Goal: Information Seeking & Learning: Check status

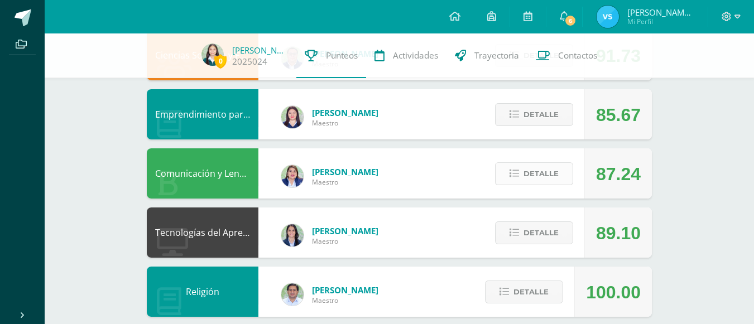
scroll to position [263, 0]
click at [533, 166] on span "Detalle" at bounding box center [541, 174] width 35 height 21
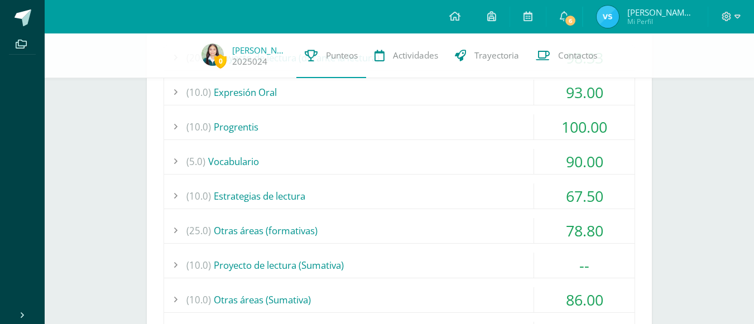
scroll to position [482, 0]
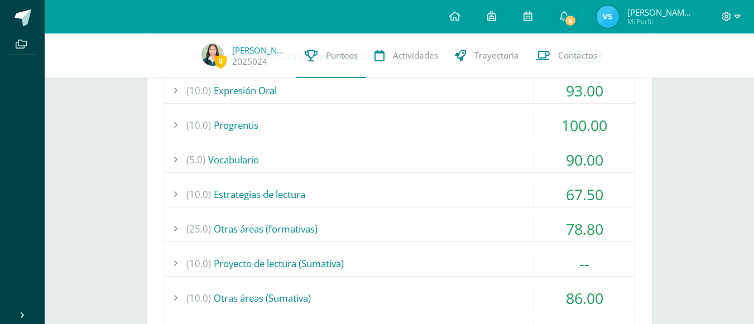
click at [450, 217] on div "(25.0) Otras áreas (formativas)" at bounding box center [399, 229] width 471 height 25
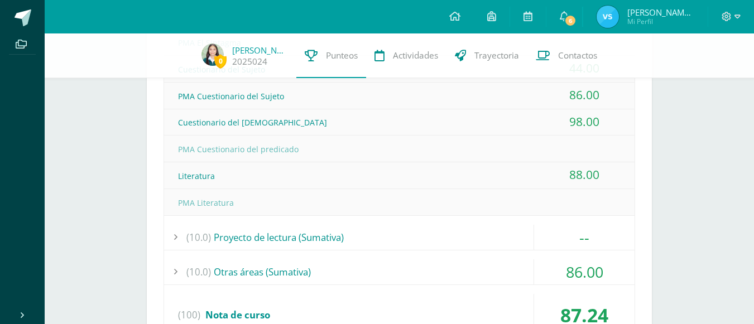
scroll to position [729, 0]
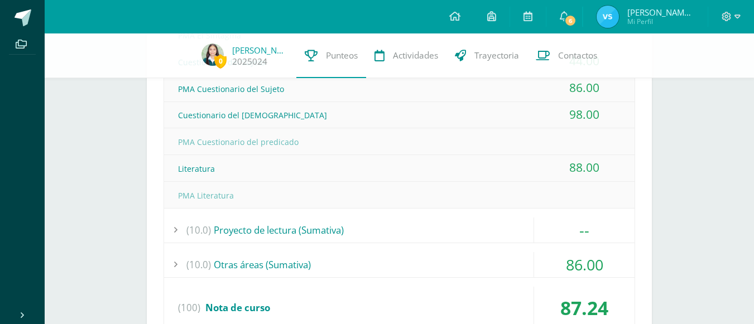
click at [255, 165] on div "Literatura" at bounding box center [399, 168] width 471 height 25
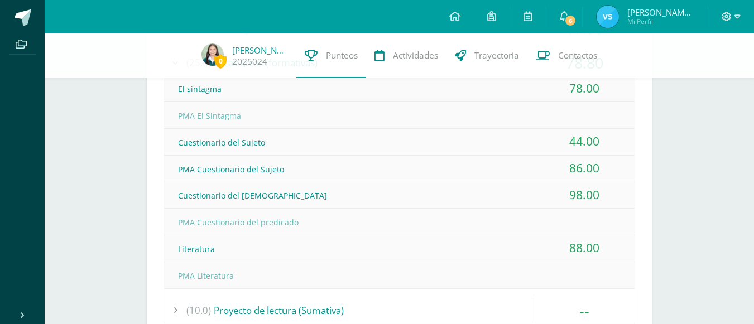
scroll to position [647, 0]
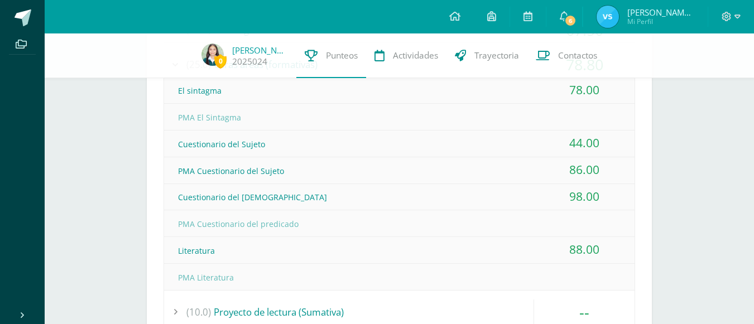
click at [255, 165] on div "PMA Cuestionario del Sujeto" at bounding box center [399, 171] width 471 height 25
click at [258, 193] on div "Cuestionario del [DEMOGRAPHIC_DATA]" at bounding box center [399, 197] width 471 height 25
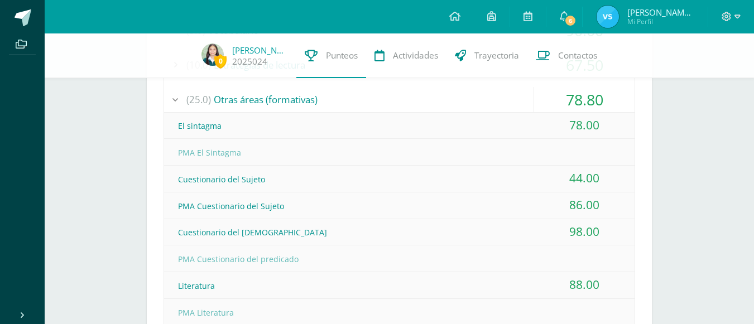
scroll to position [611, 0]
click at [275, 97] on div "(25.0) Otras áreas (formativas)" at bounding box center [399, 100] width 471 height 25
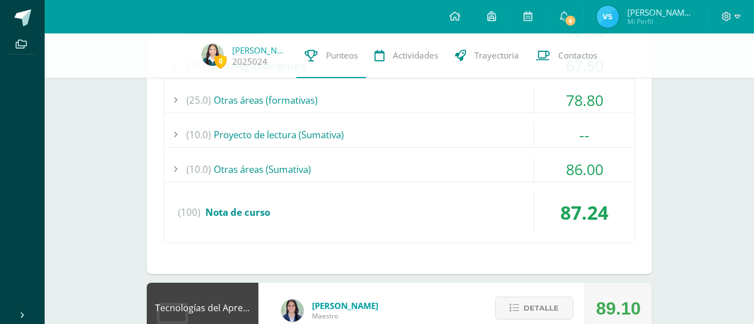
click at [331, 172] on div "(10.0) Otras áreas ([GEOGRAPHIC_DATA])" at bounding box center [399, 169] width 471 height 25
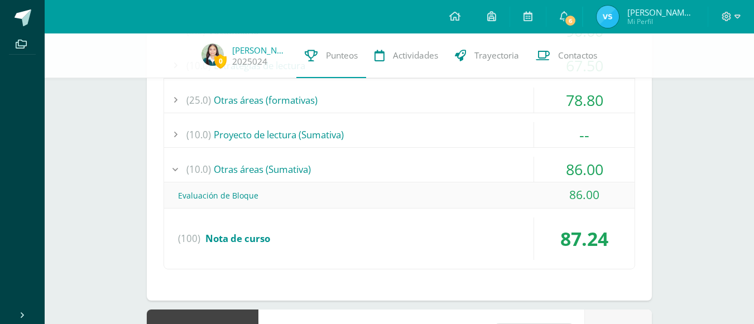
click at [331, 172] on div "(10.0) Otras áreas ([GEOGRAPHIC_DATA])" at bounding box center [399, 169] width 471 height 25
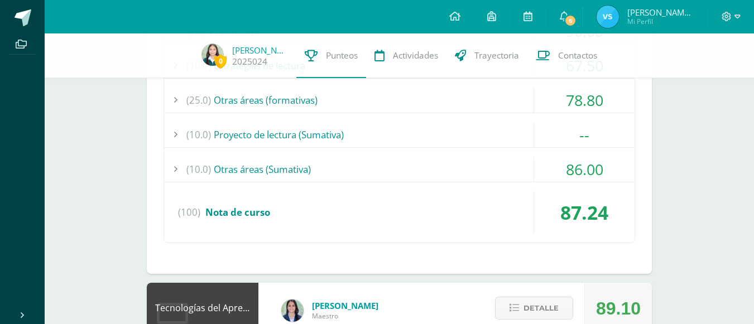
click at [337, 140] on div "(10.0) Proyecto de lectura (Sumativa)" at bounding box center [399, 134] width 471 height 25
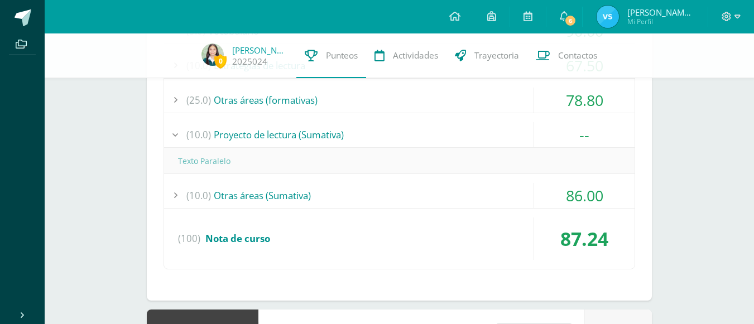
click at [337, 140] on div "(10.0) Proyecto de lectura (Sumativa)" at bounding box center [399, 134] width 471 height 25
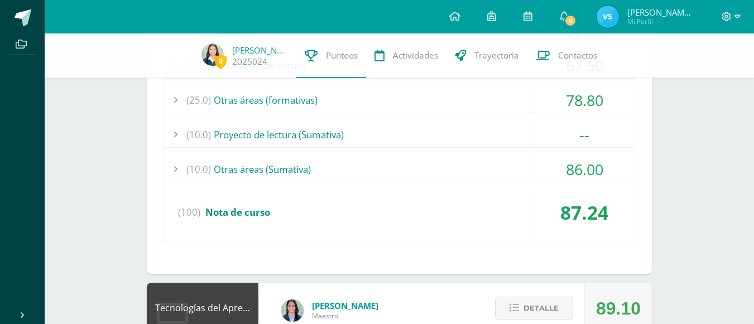
click at [404, 98] on div "(25.0) Otras áreas (formativas)" at bounding box center [399, 100] width 471 height 25
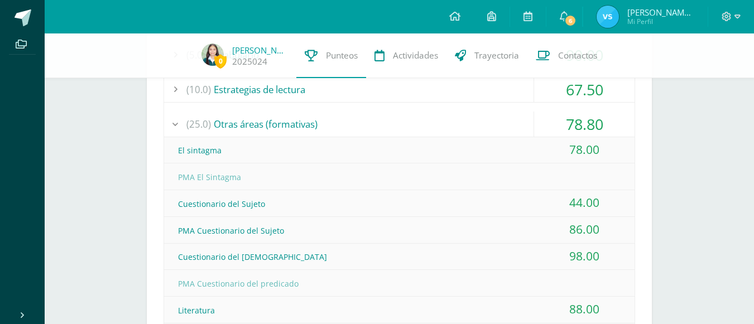
scroll to position [582, 0]
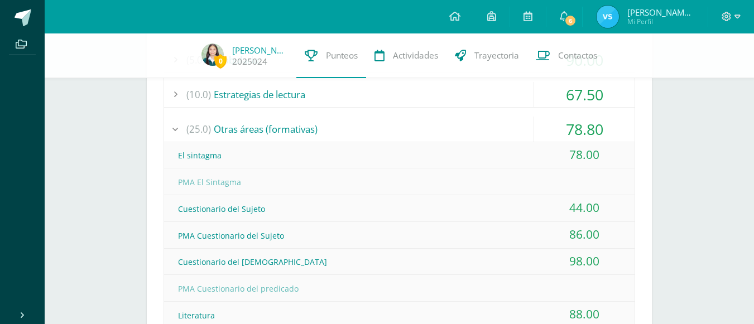
click at [396, 120] on div "(25.0) Otras áreas (formativas)" at bounding box center [399, 129] width 471 height 25
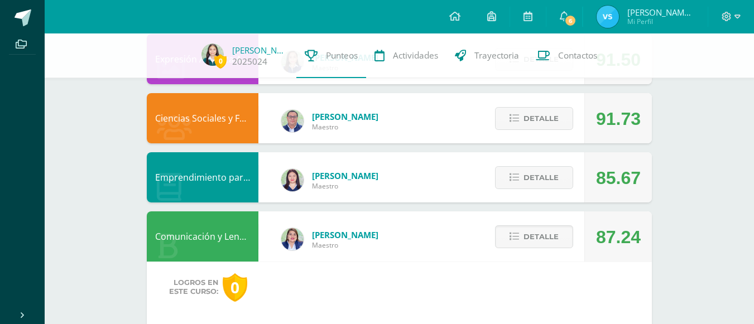
scroll to position [202, 0]
click at [553, 230] on span "Detalle" at bounding box center [541, 236] width 35 height 21
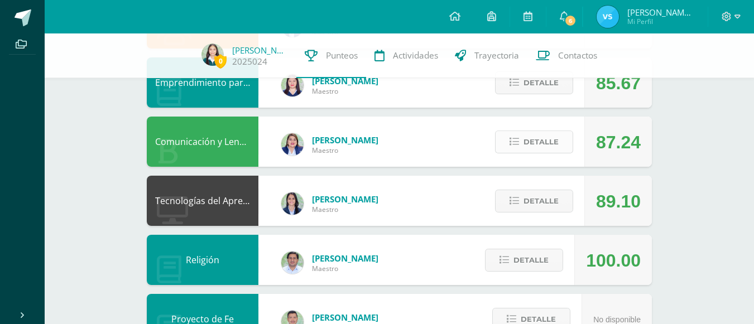
scroll to position [0, 0]
